Goal: Task Accomplishment & Management: Use online tool/utility

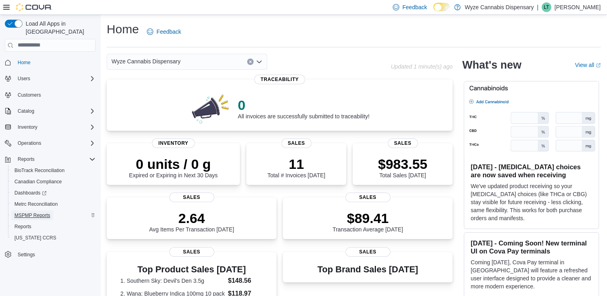
click at [42, 212] on span "MSPMP Reports" at bounding box center [32, 215] width 36 height 6
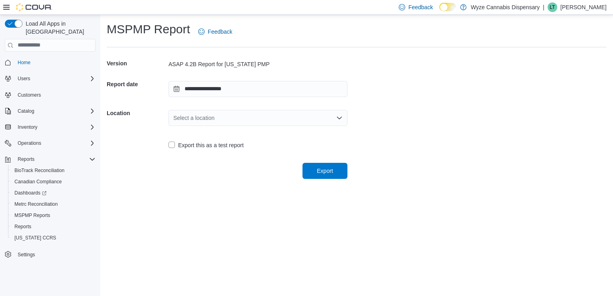
click at [338, 115] on icon "Open list of options" at bounding box center [339, 118] width 6 height 6
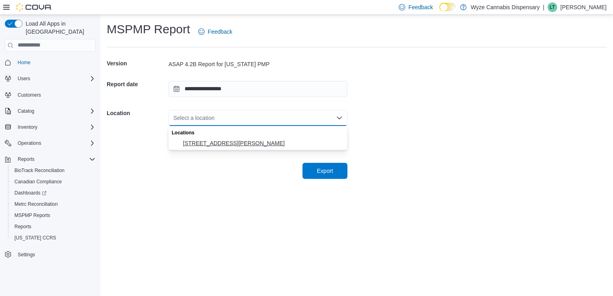
click at [224, 146] on span "2300 S Harper Road" at bounding box center [263, 143] width 160 height 8
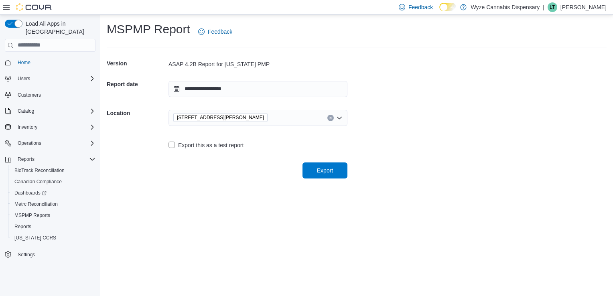
click at [320, 169] on span "Export" at bounding box center [325, 170] width 16 height 8
